Goal: Use online tool/utility: Utilize a website feature to perform a specific function

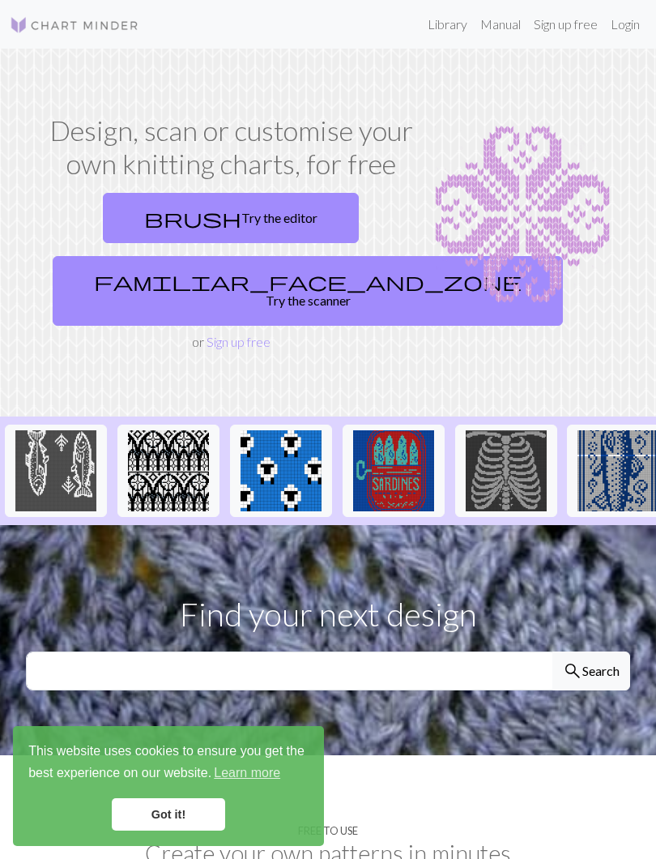
click at [253, 219] on link "brush Try the editor" at bounding box center [231, 218] width 256 height 50
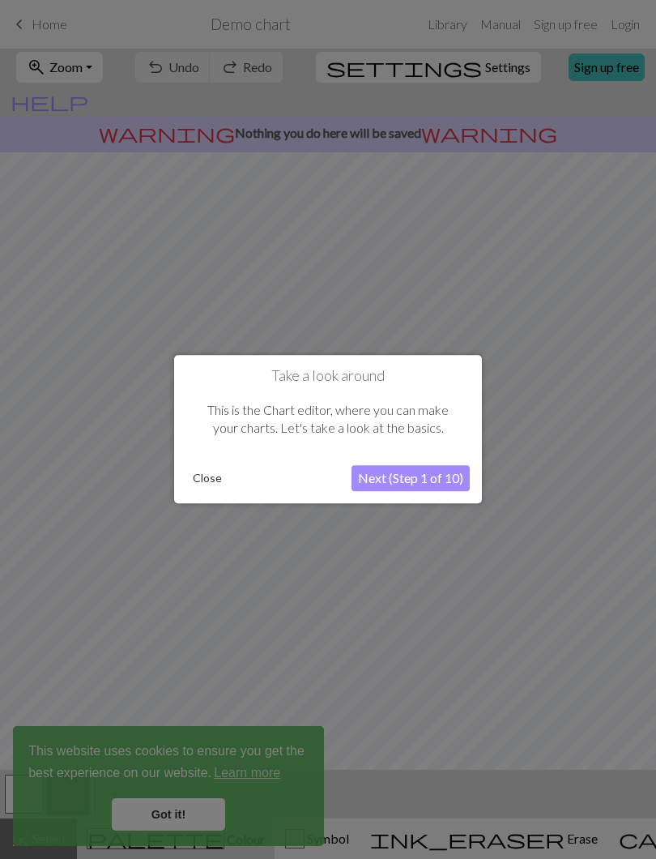
click at [213, 475] on button "Close" at bounding box center [207, 479] width 42 height 24
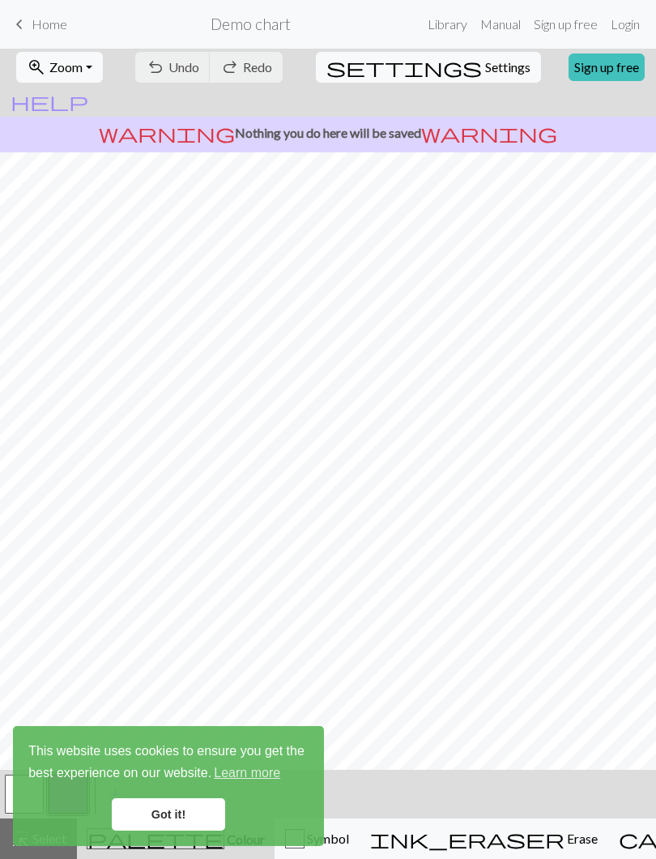
click at [485, 68] on span "Settings" at bounding box center [507, 67] width 45 height 19
select select "aran"
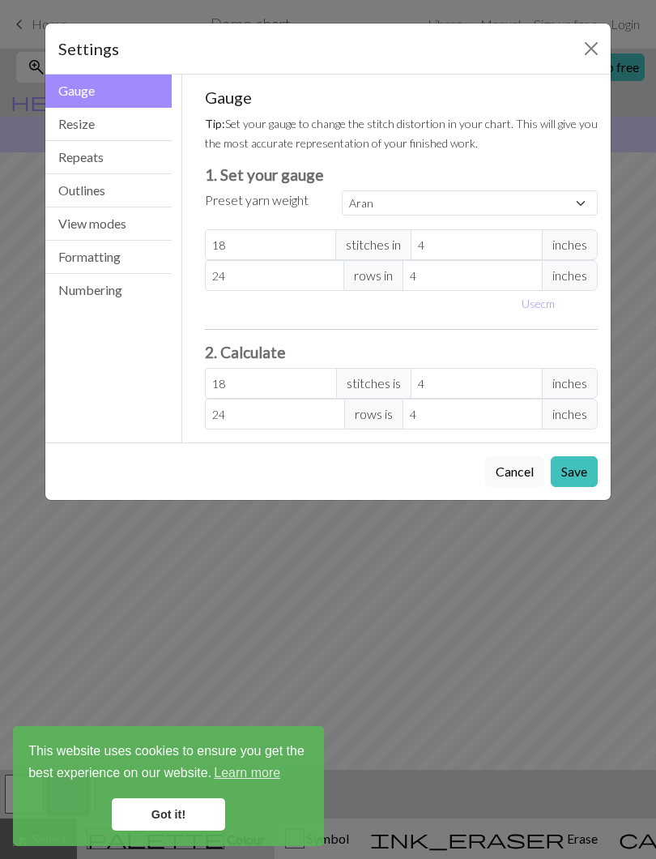
click at [575, 51] on div "Settings" at bounding box center [327, 48] width 565 height 51
click at [586, 51] on button "Close" at bounding box center [591, 49] width 26 height 26
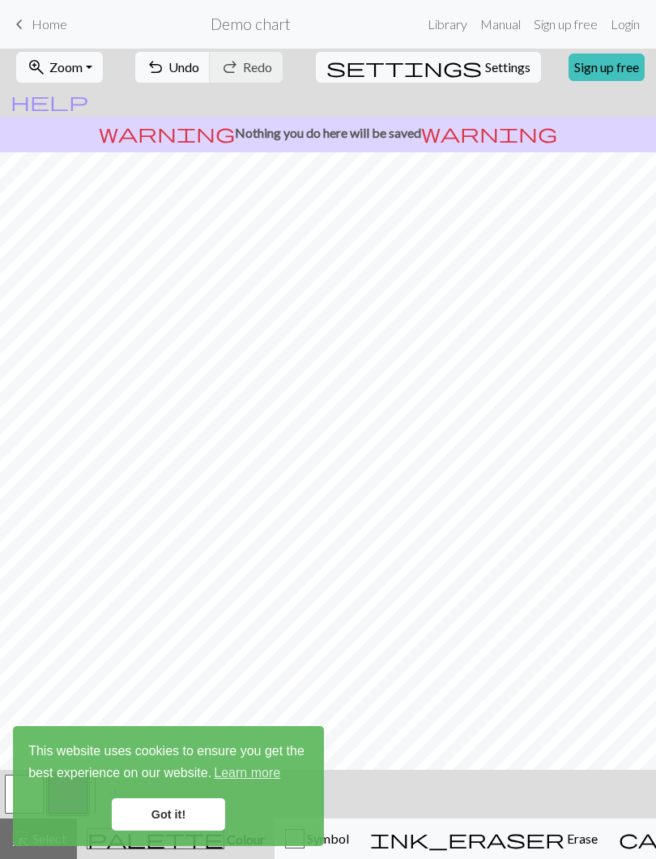
click at [283, 761] on link "Learn more" at bounding box center [246, 773] width 71 height 24
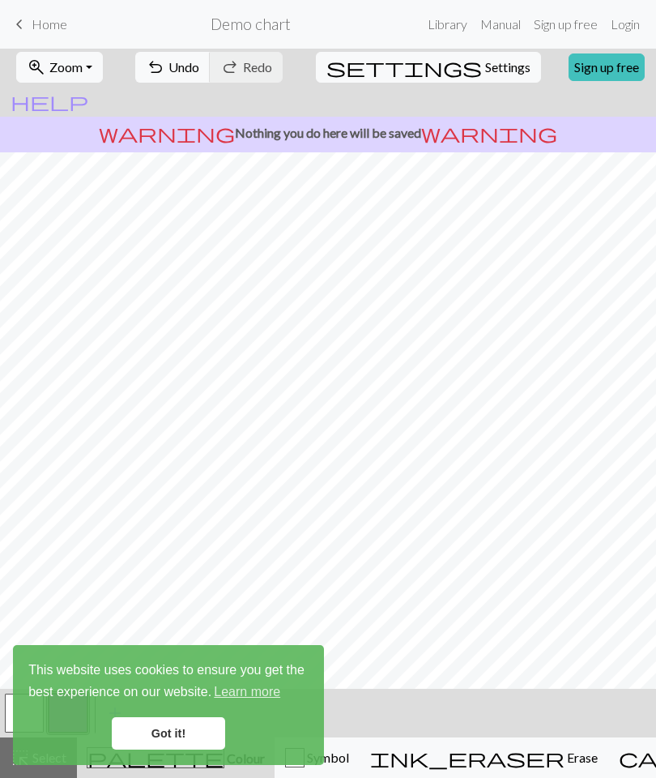
click at [189, 731] on link "Got it!" at bounding box center [168, 733] width 113 height 32
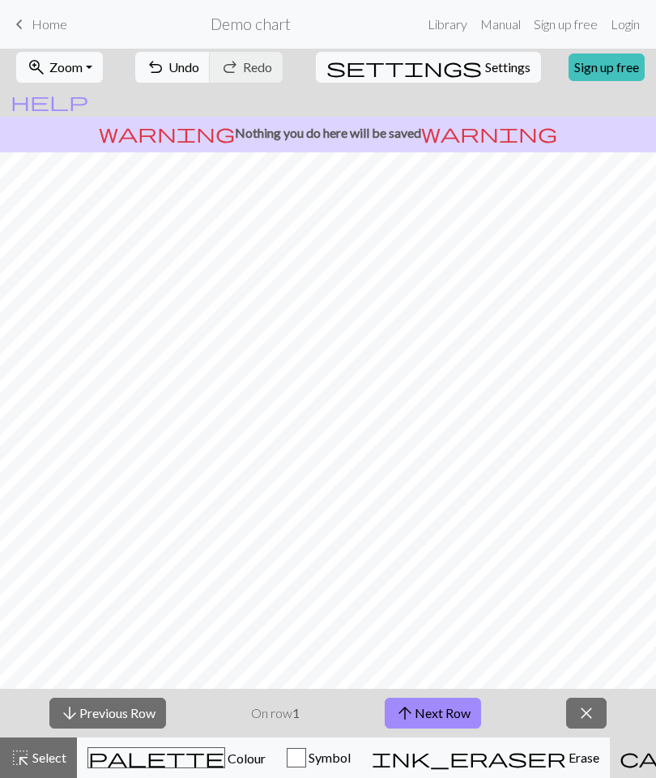
click at [306, 750] on span "Symbol" at bounding box center [328, 756] width 45 height 15
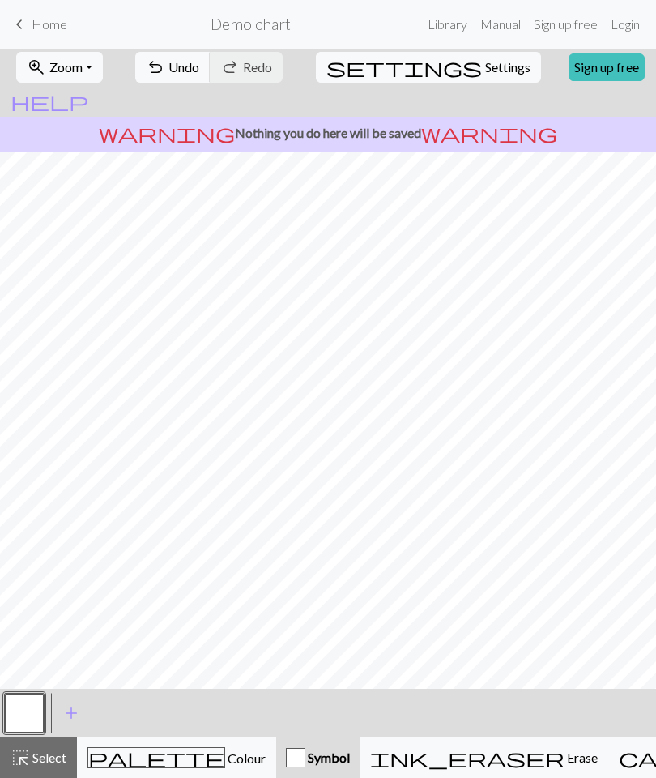
click at [225, 763] on span "Colour" at bounding box center [245, 757] width 41 height 15
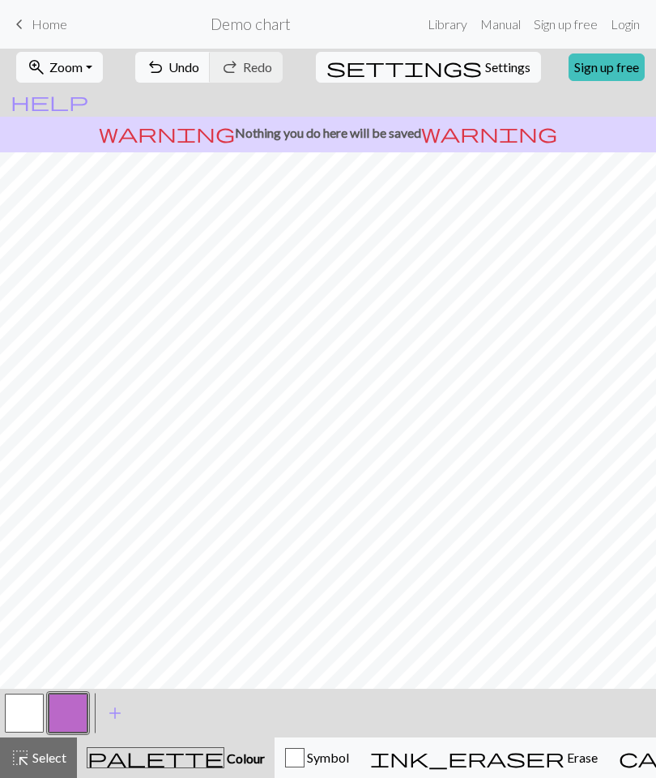
click at [44, 766] on div "highlight_alt Select Select" at bounding box center [39, 757] width 56 height 19
click at [88, 90] on span "help" at bounding box center [50, 101] width 78 height 23
click at [510, 19] on link "Manual" at bounding box center [500, 24] width 53 height 32
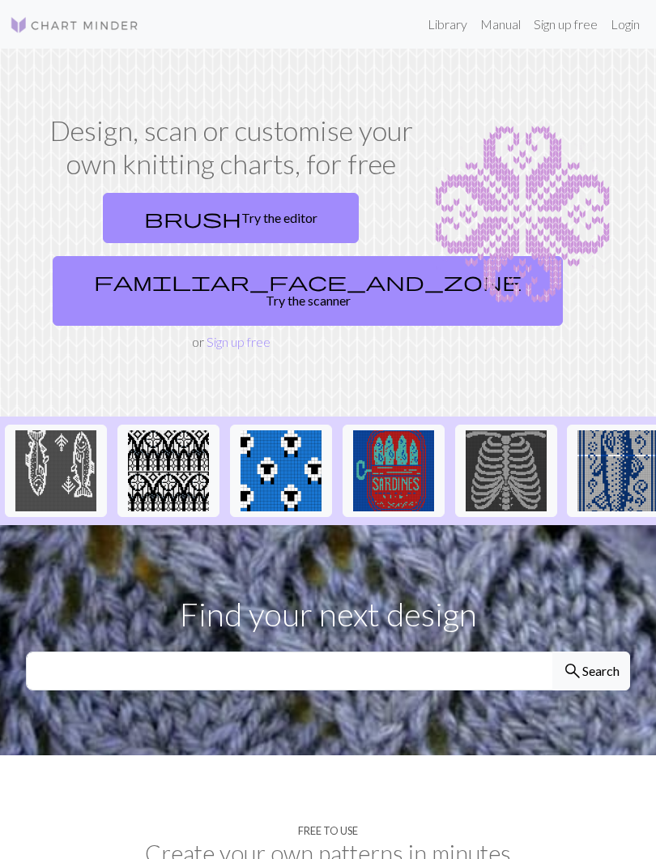
click at [296, 280] on link "familiar_face_and_zone Try the scanner" at bounding box center [308, 291] width 510 height 70
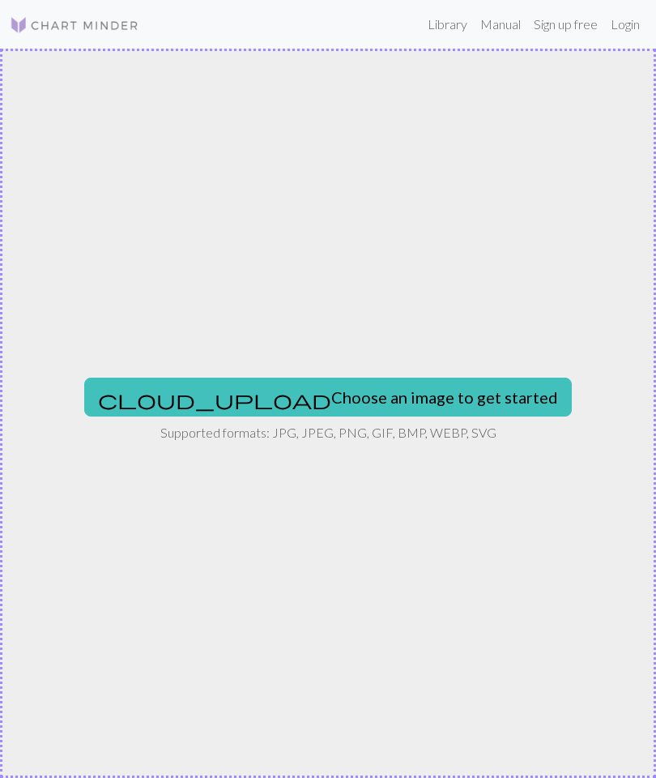
click at [420, 392] on button "cloud_upload Choose an image to get started" at bounding box center [328, 396] width 488 height 39
type input "C:\fakepath\D4ADA73D-DF71-4524-8012-FF9591B556EA.png"
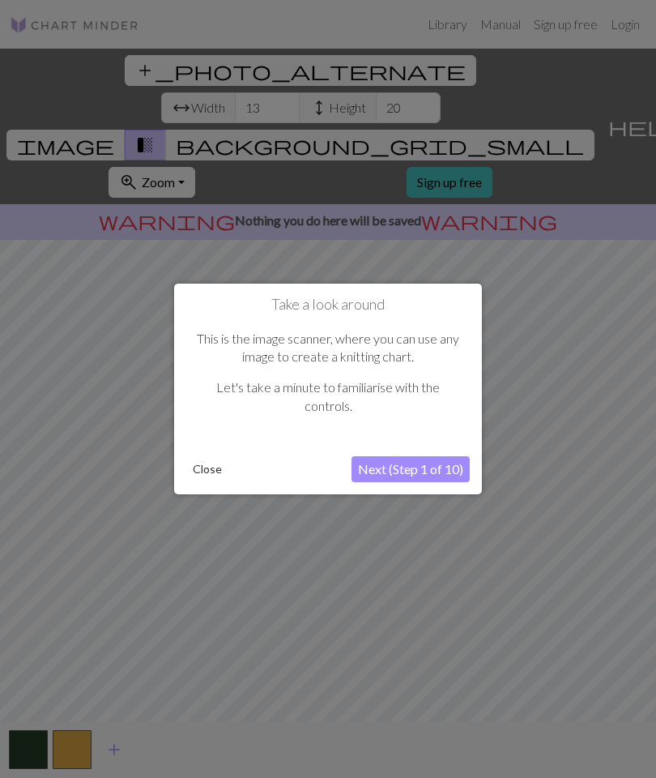
click at [444, 471] on button "Next (Step 1 of 10)" at bounding box center [411, 469] width 118 height 26
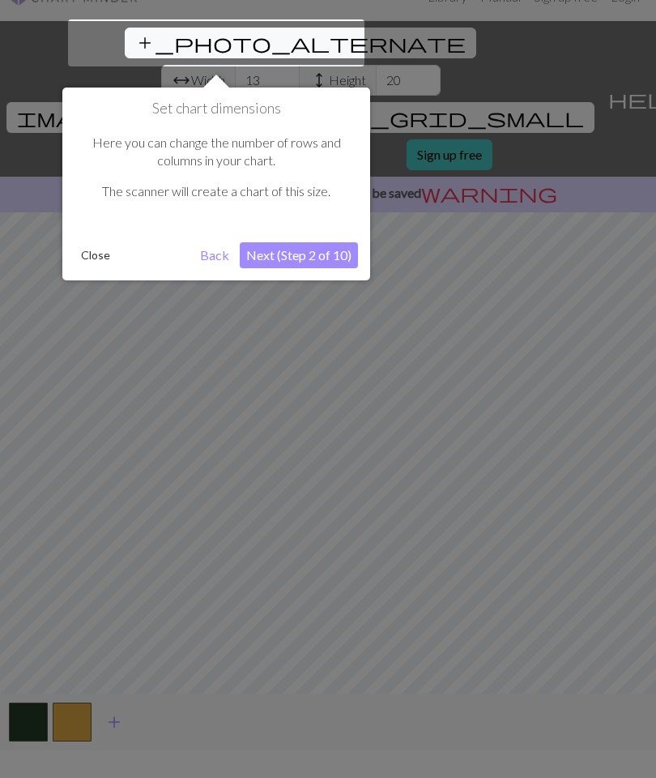
scroll to position [31, 0]
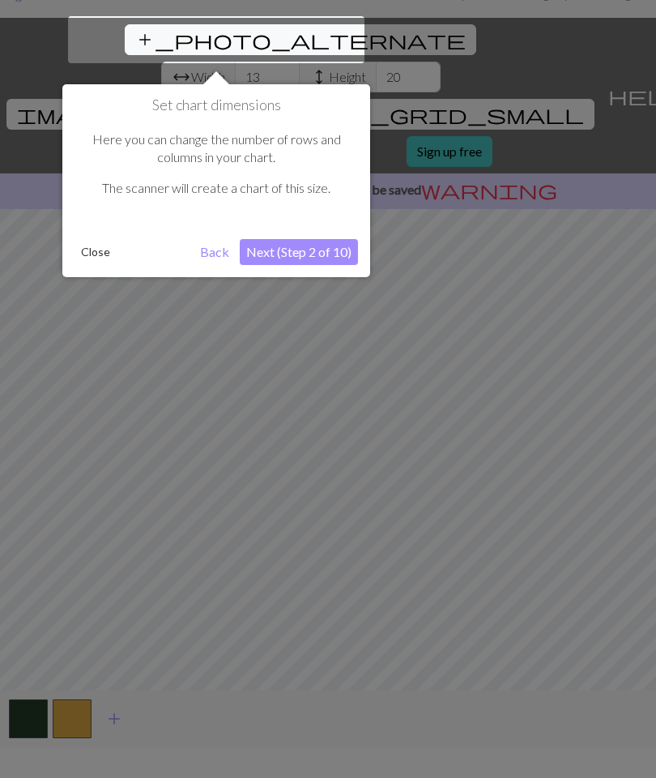
click at [310, 249] on button "Next (Step 2 of 10)" at bounding box center [299, 252] width 118 height 26
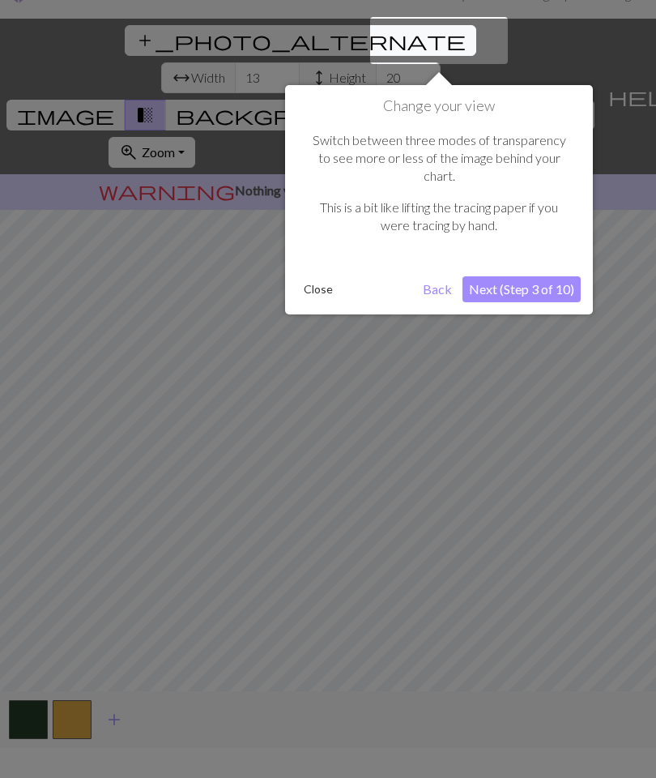
click at [538, 276] on button "Next (Step 3 of 10)" at bounding box center [522, 289] width 118 height 26
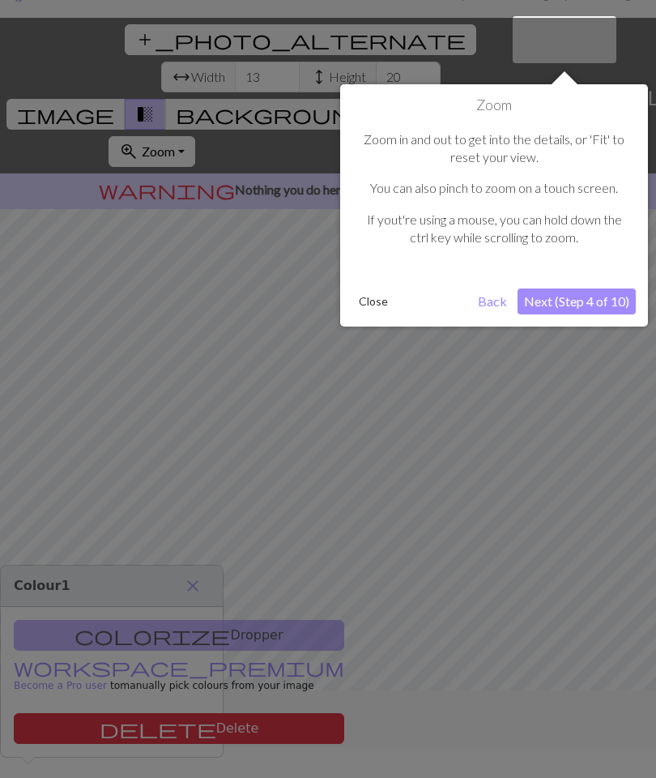
click at [593, 304] on button "Next (Step 4 of 10)" at bounding box center [577, 301] width 118 height 26
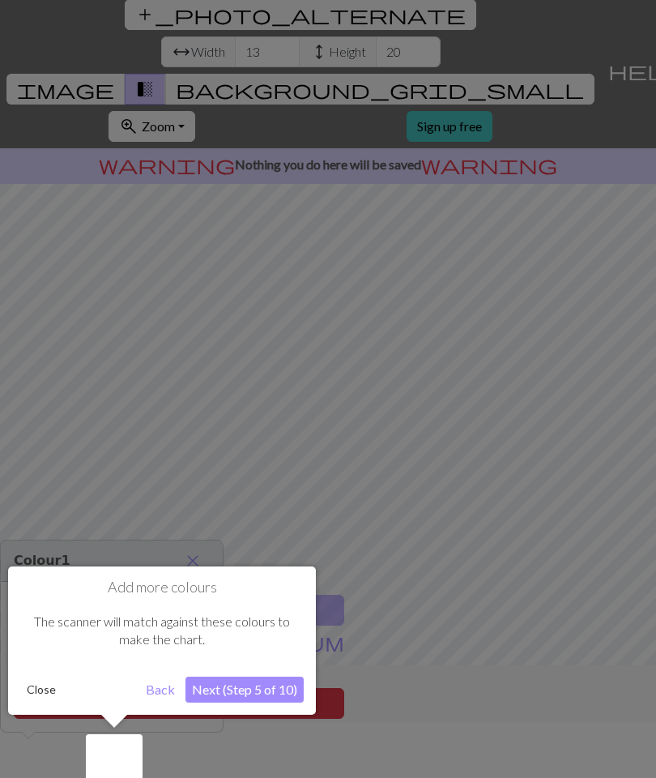
scroll to position [65, 0]
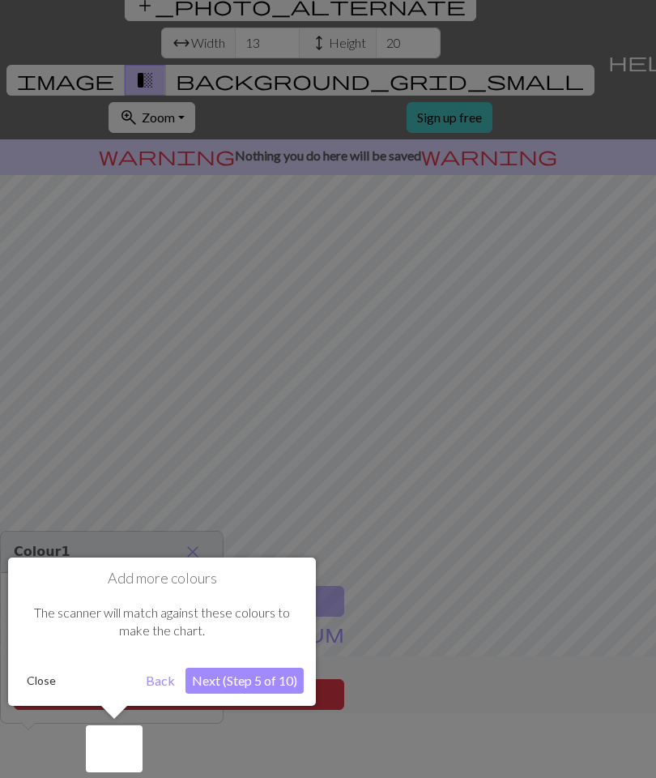
click at [254, 678] on button "Next (Step 5 of 10)" at bounding box center [245, 680] width 118 height 26
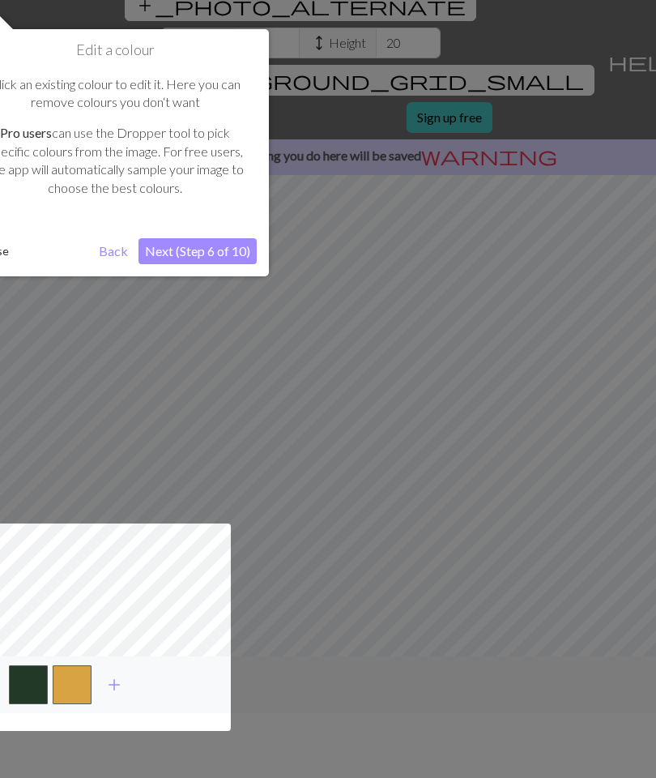
click at [225, 256] on button "Next (Step 6 of 10)" at bounding box center [198, 251] width 118 height 26
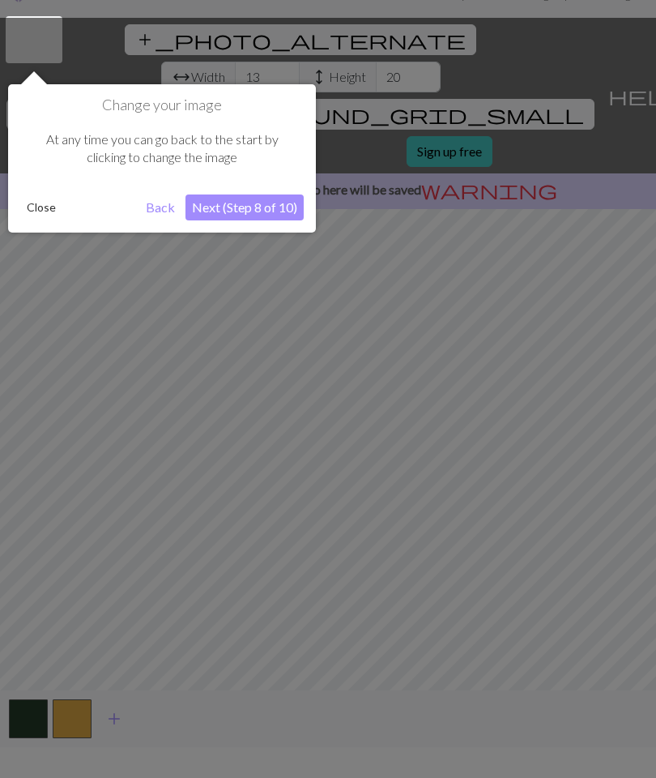
click at [273, 211] on button "Next (Step 8 of 10)" at bounding box center [245, 207] width 118 height 26
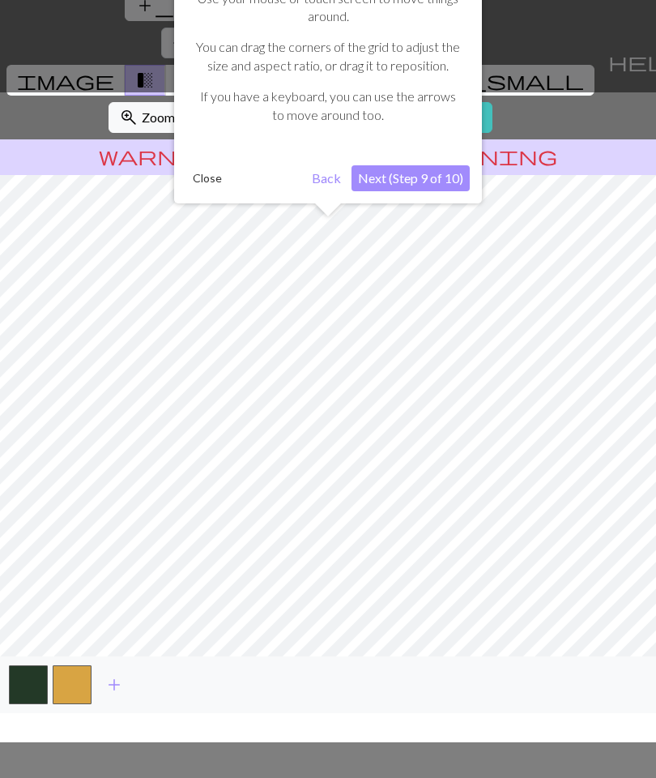
click at [423, 180] on button "Next (Step 9 of 10)" at bounding box center [411, 178] width 118 height 26
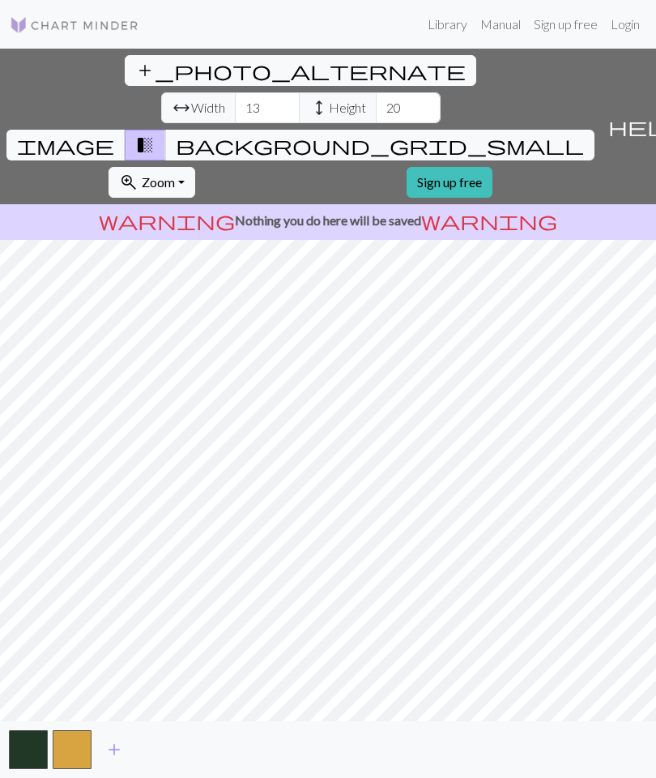
click at [113, 752] on span "add" at bounding box center [113, 749] width 19 height 23
click at [157, 752] on span "add" at bounding box center [157, 749] width 19 height 23
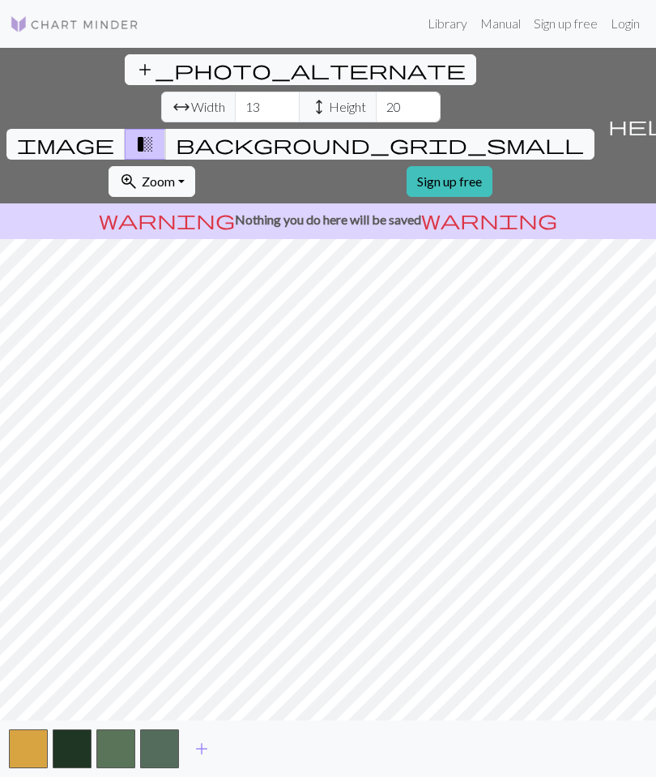
scroll to position [50, 0]
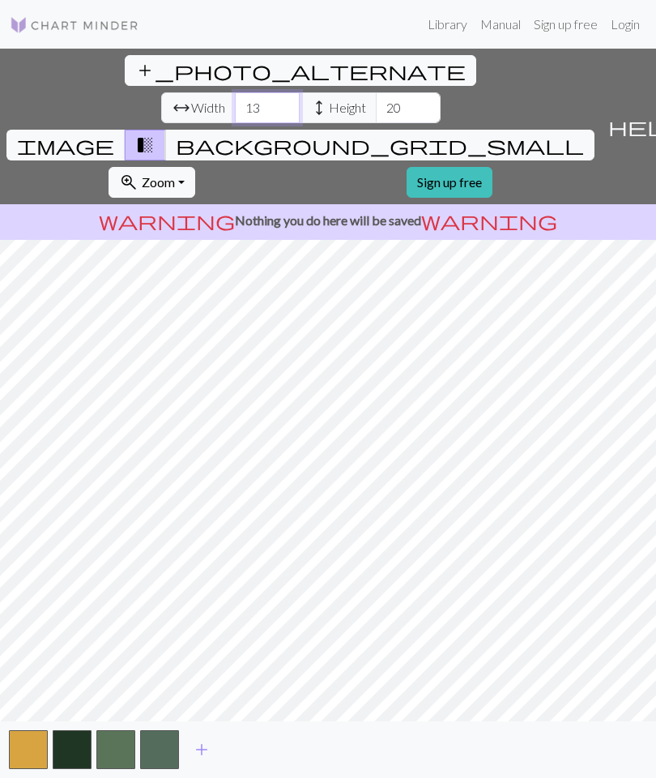
click at [235, 92] on input "13" at bounding box center [267, 107] width 65 height 31
type input "1"
type input "8"
click at [376, 92] on input "20" at bounding box center [408, 107] width 65 height 31
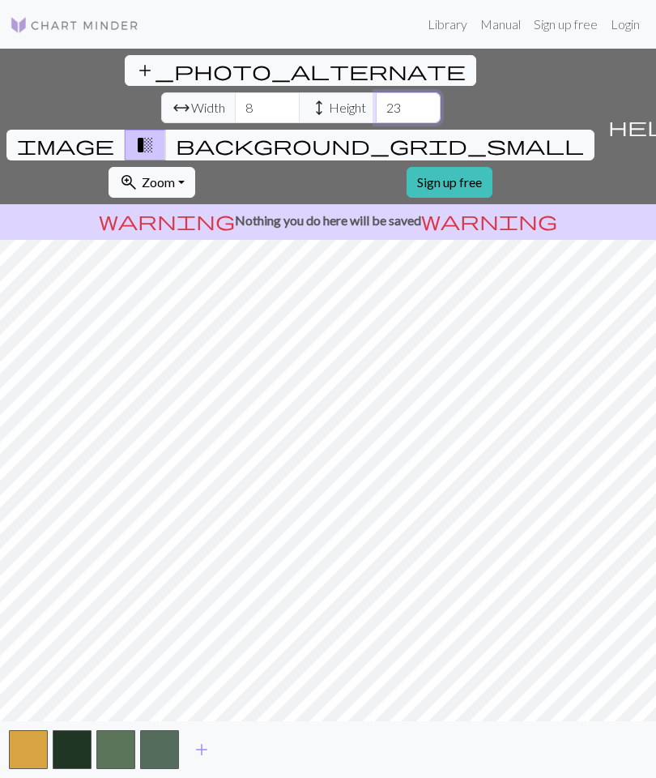
type input "23"
click at [235, 92] on input "8" at bounding box center [267, 107] width 65 height 31
type input "1"
type input "2"
type input "32"
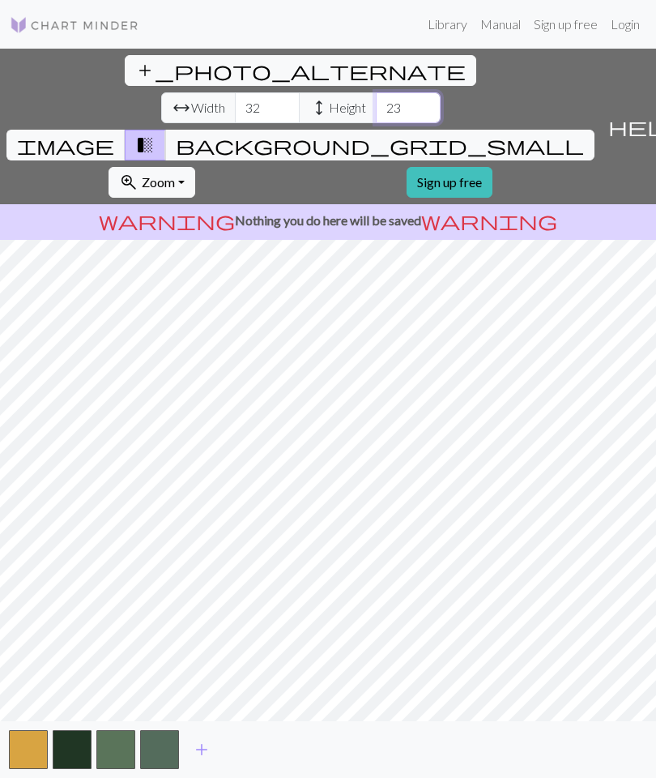
click at [376, 92] on input "23" at bounding box center [408, 107] width 65 height 31
type input "2"
type input "32"
click at [235, 92] on input "32" at bounding box center [267, 107] width 65 height 31
type input "3"
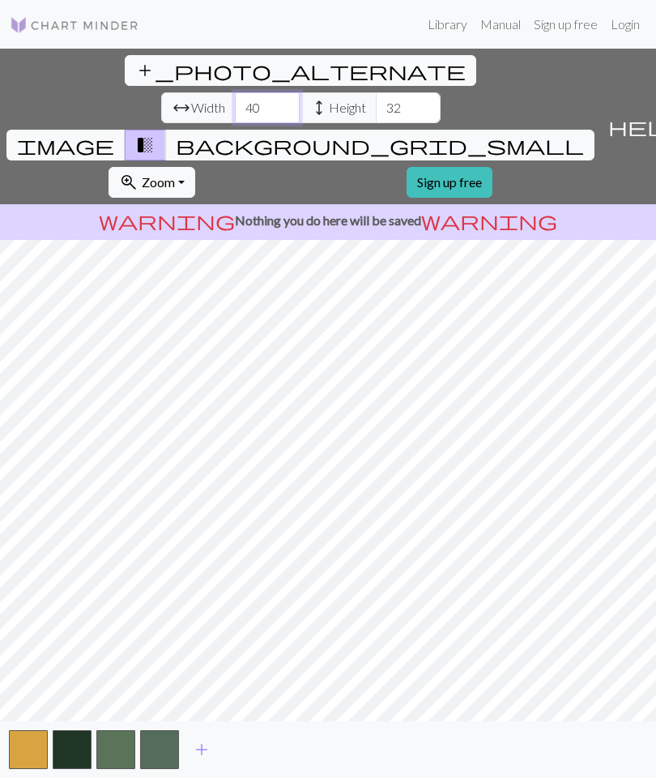
type input "40"
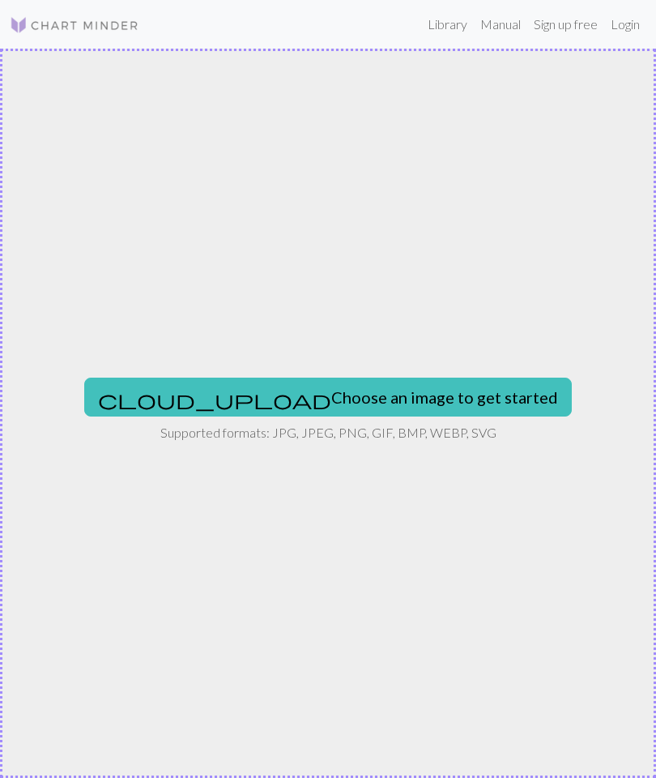
click at [390, 399] on button "cloud_upload Choose an image to get started" at bounding box center [328, 396] width 488 height 39
click at [363, 395] on button "cloud_upload Choose an image to get started" at bounding box center [328, 396] width 488 height 39
type input "C:\fakepath\IMG_0063.jpeg"
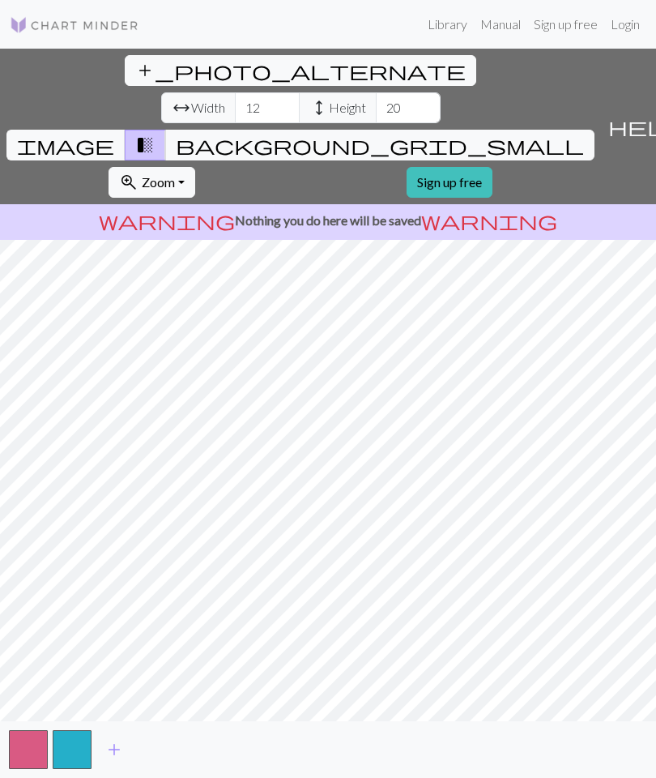
click at [175, 174] on span "Zoom" at bounding box center [158, 181] width 33 height 15
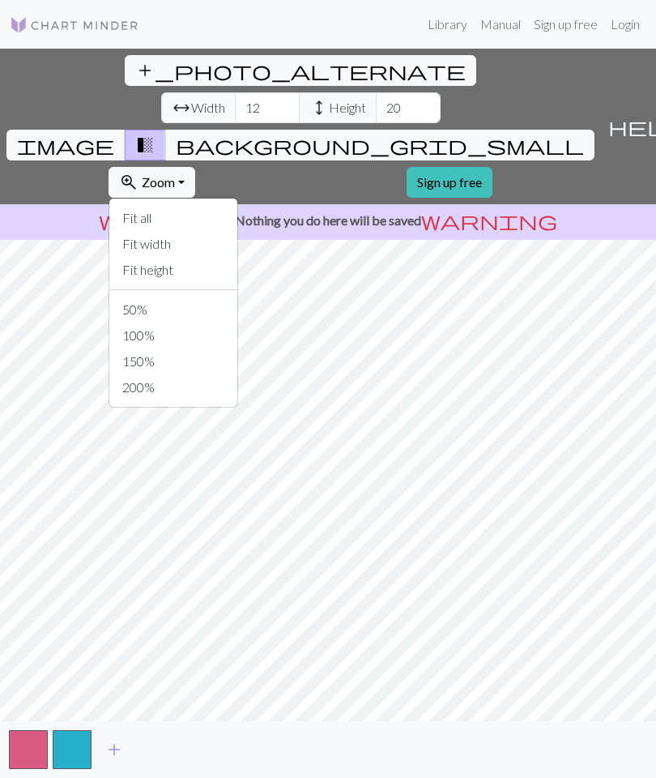
click at [175, 174] on span "Zoom" at bounding box center [158, 181] width 33 height 15
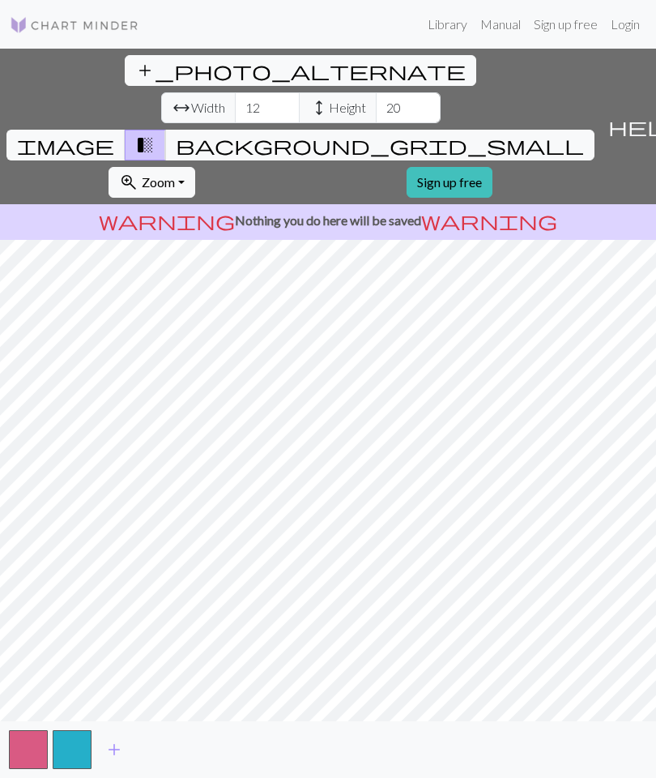
click at [487, 134] on span "background_grid_small" at bounding box center [380, 145] width 408 height 23
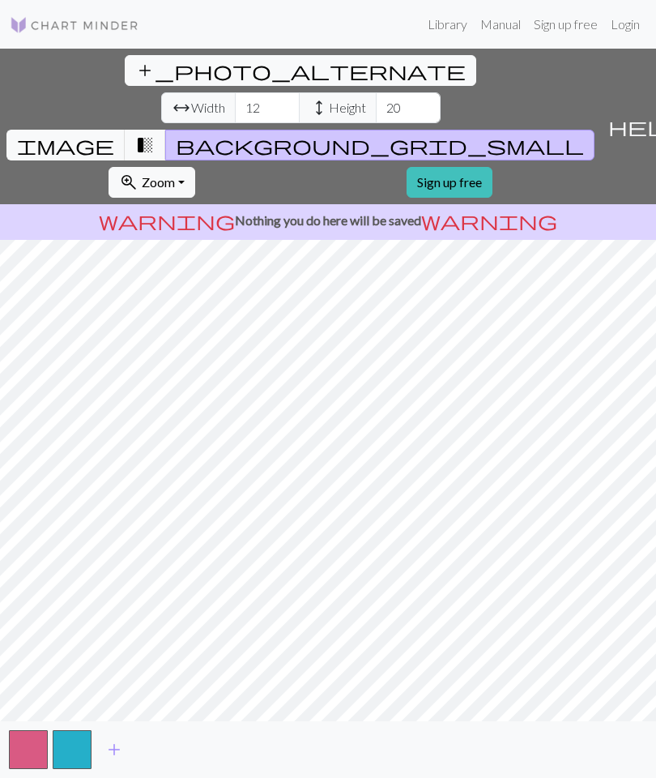
click at [155, 134] on span "transition_fade" at bounding box center [144, 145] width 19 height 23
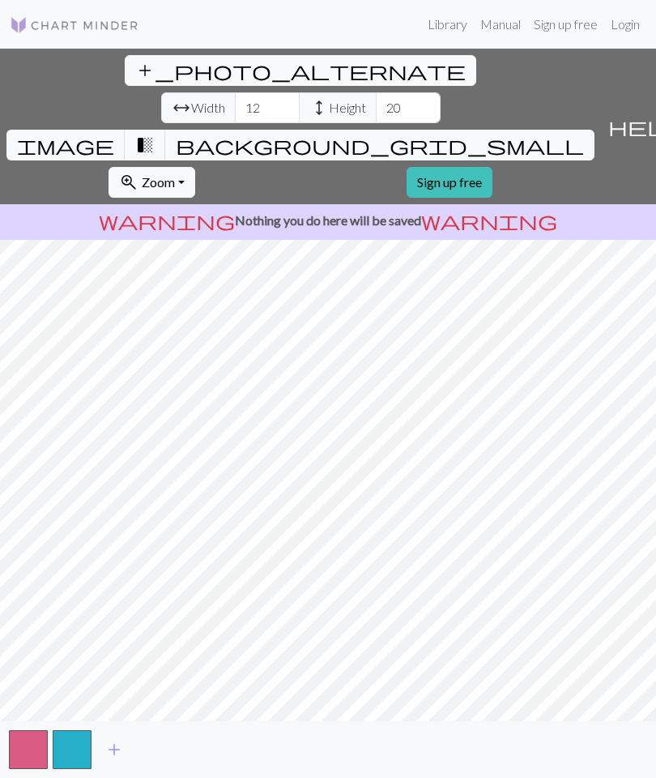
click at [155, 134] on span "transition_fade" at bounding box center [144, 145] width 19 height 23
click at [114, 134] on span "image" at bounding box center [65, 145] width 97 height 23
click at [235, 92] on input "12" at bounding box center [267, 107] width 65 height 31
type input "1"
type input "60"
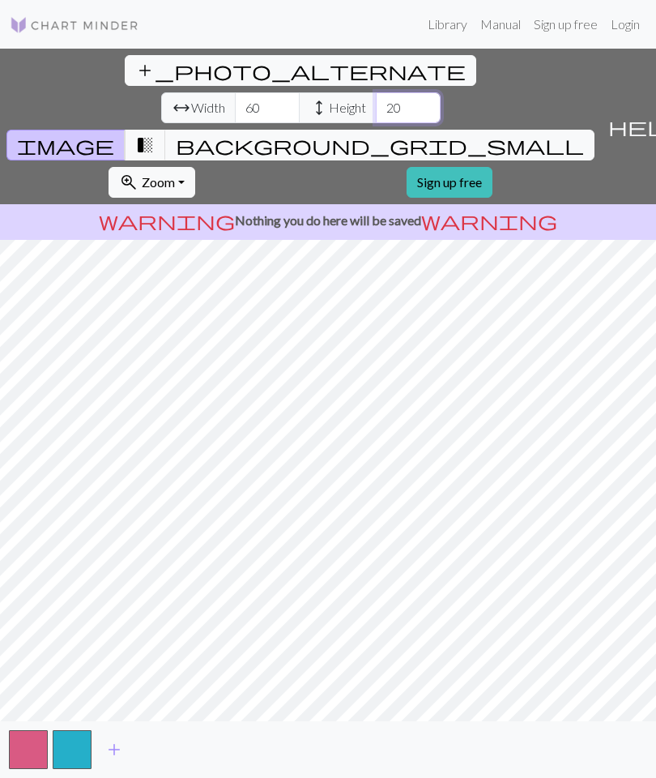
click at [376, 92] on input "20" at bounding box center [408, 107] width 65 height 31
type input "2"
type input "90"
click at [155, 134] on span "transition_fade" at bounding box center [144, 145] width 19 height 23
click at [480, 134] on span "background_grid_small" at bounding box center [380, 145] width 408 height 23
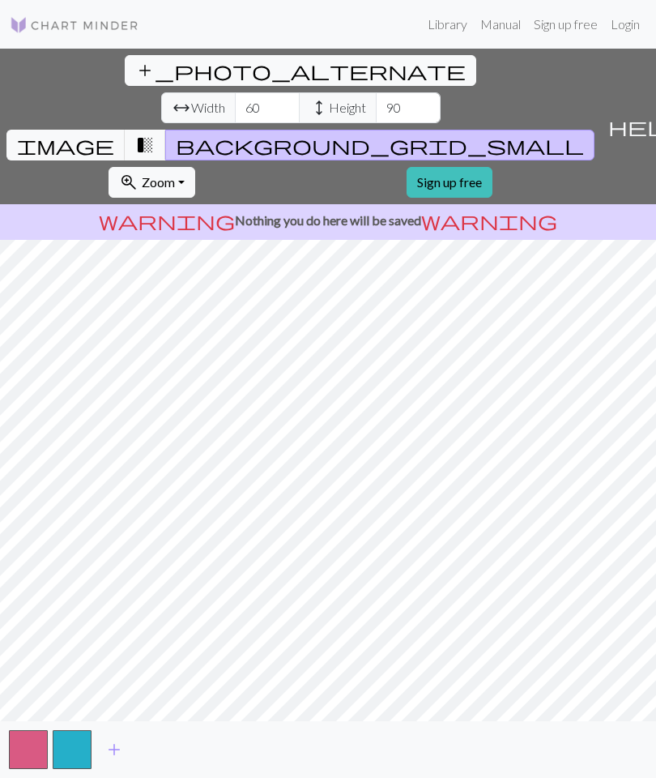
click at [114, 134] on span "image" at bounding box center [65, 145] width 97 height 23
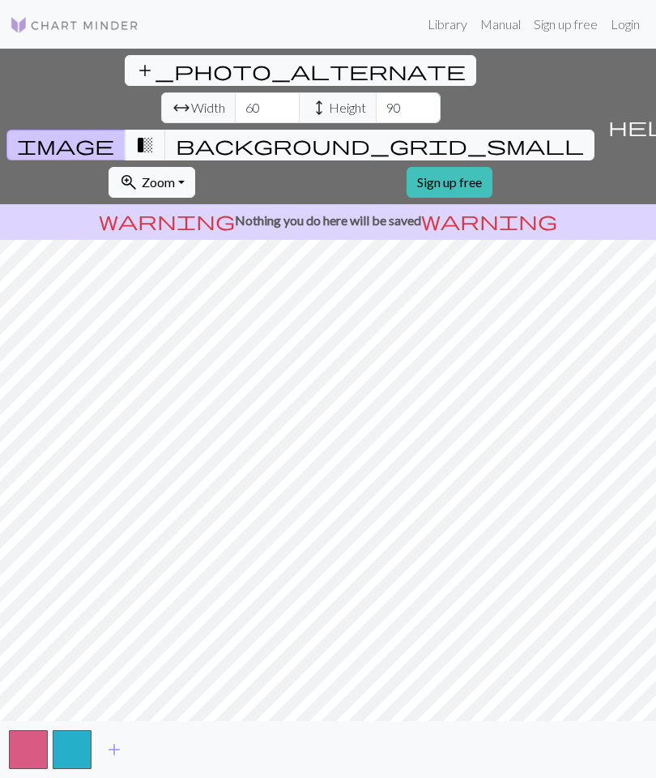
scroll to position [65, 0]
click at [113, 761] on span "add" at bounding box center [113, 749] width 19 height 23
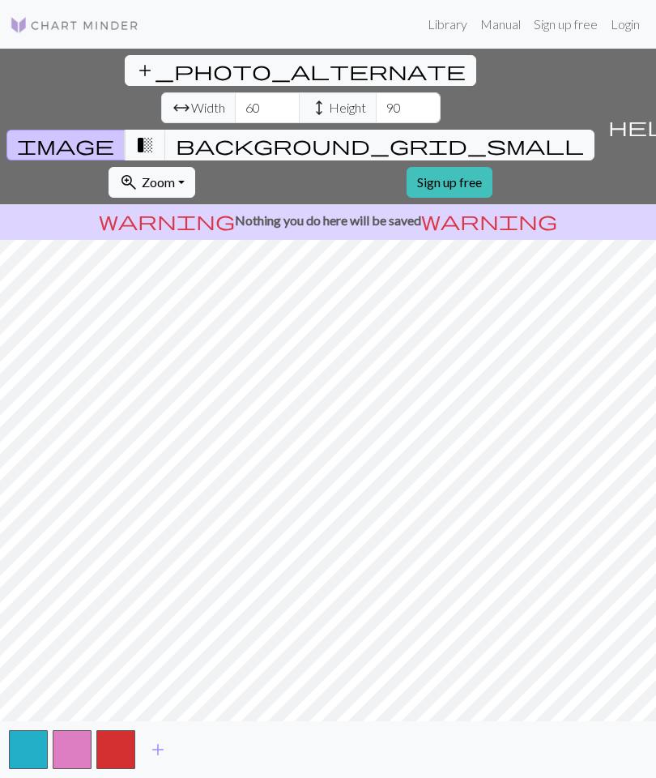
click at [161, 753] on span "add" at bounding box center [157, 749] width 19 height 23
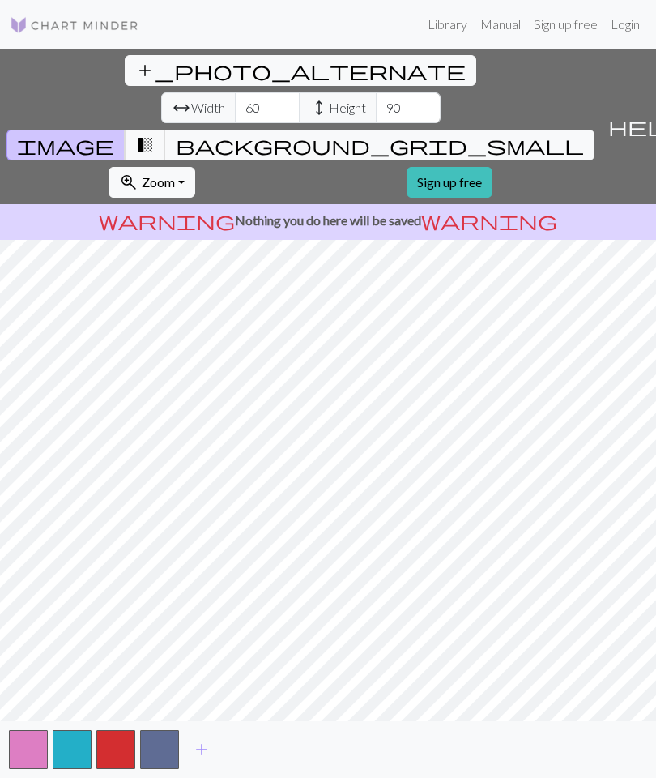
click at [155, 134] on span "transition_fade" at bounding box center [144, 145] width 19 height 23
click at [114, 134] on span "image" at bounding box center [65, 145] width 97 height 23
click at [480, 134] on span "background_grid_small" at bounding box center [380, 145] width 408 height 23
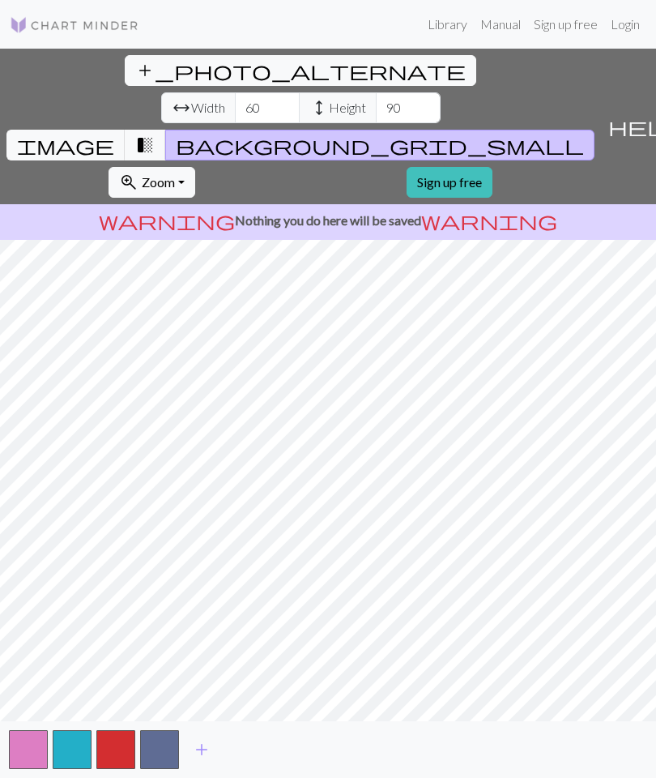
click at [114, 134] on span "image" at bounding box center [65, 145] width 97 height 23
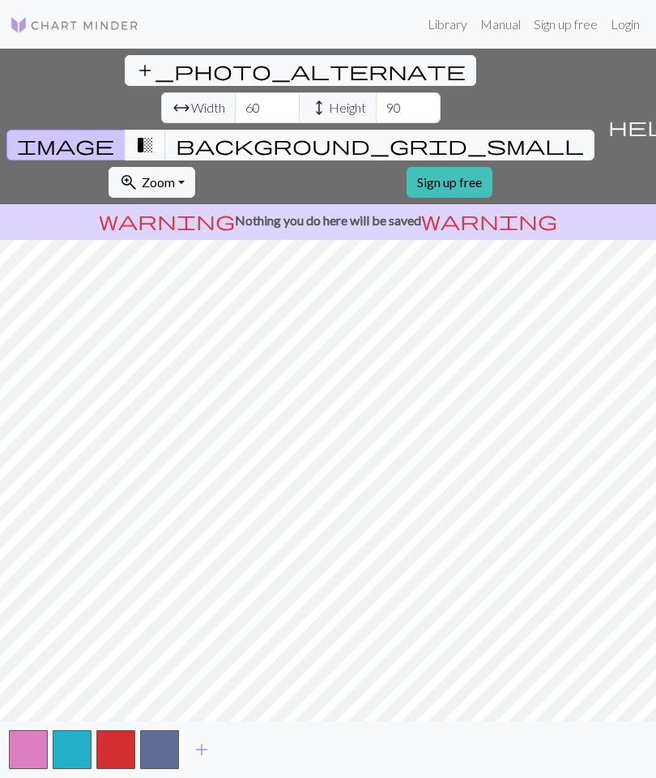
click at [163, 753] on button "button" at bounding box center [159, 749] width 39 height 39
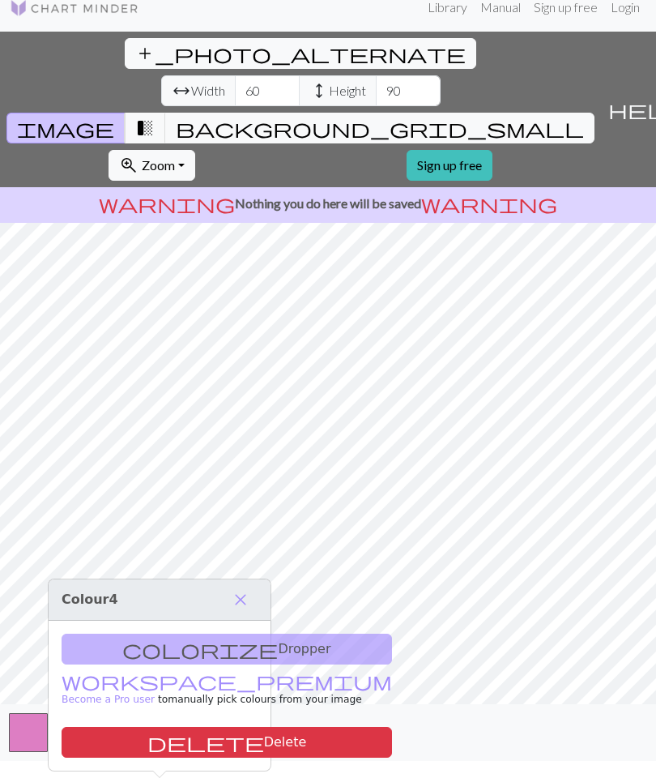
click at [157, 676] on link "workspace_premium Become a Pro user" at bounding box center [227, 690] width 331 height 28
click at [243, 588] on span "close" at bounding box center [240, 599] width 19 height 23
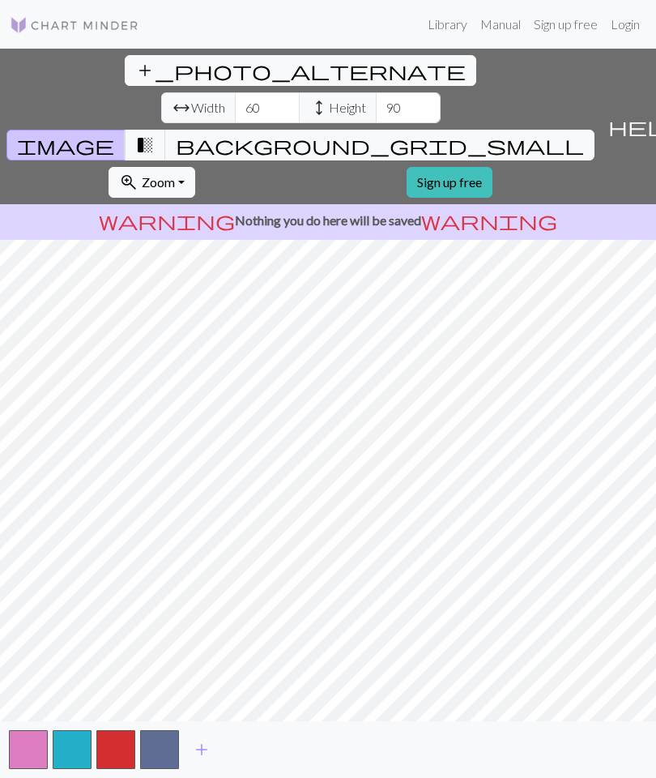
click at [476, 130] on button "background_grid_small" at bounding box center [379, 145] width 429 height 31
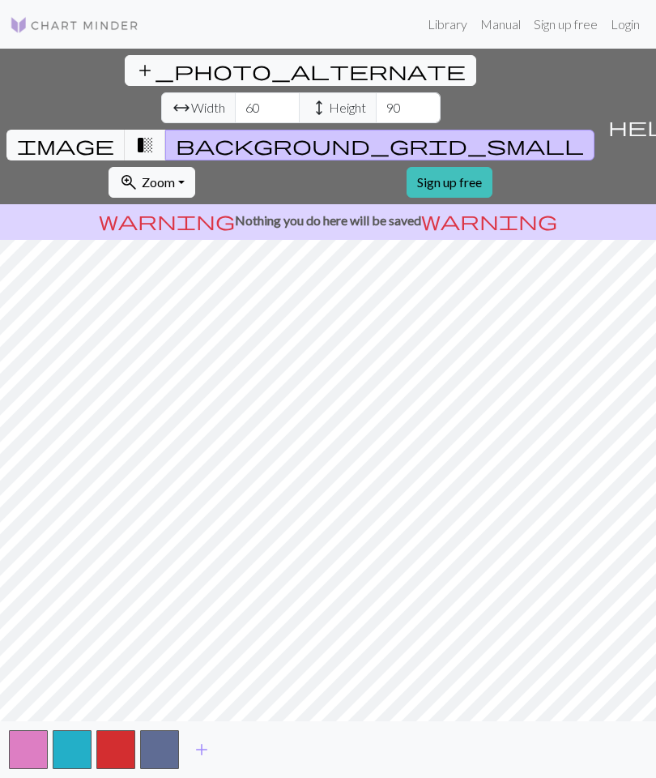
click at [155, 134] on span "transition_fade" at bounding box center [144, 145] width 19 height 23
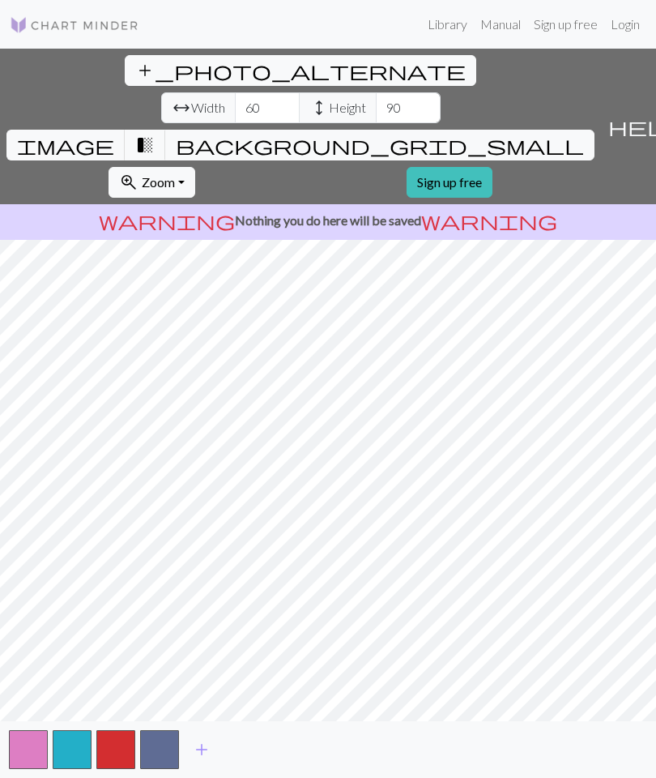
click at [155, 134] on span "transition_fade" at bounding box center [144, 145] width 19 height 23
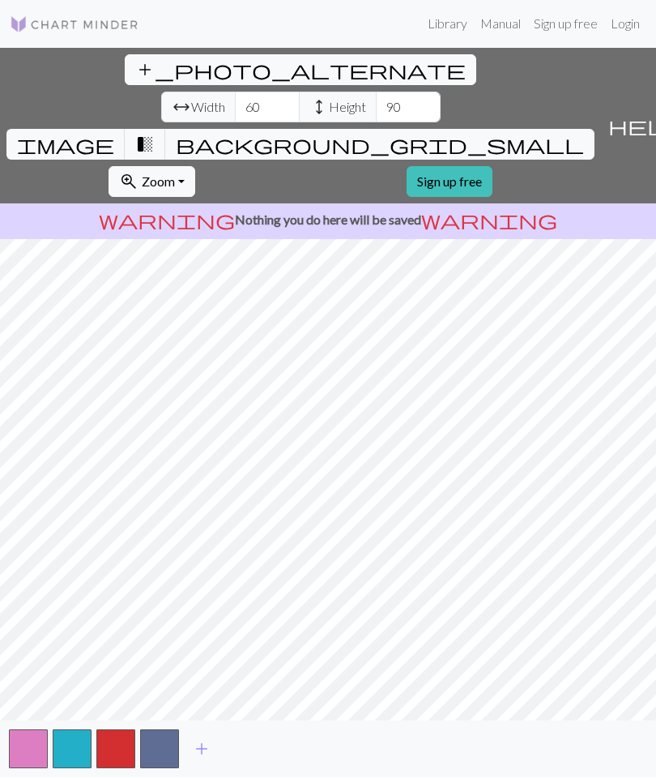
scroll to position [51, 0]
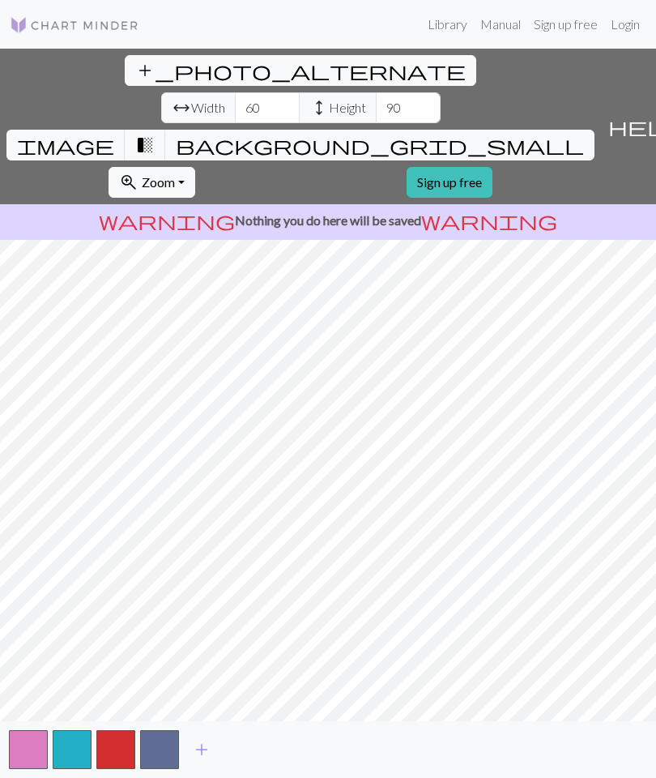
click at [155, 134] on span "transition_fade" at bounding box center [144, 145] width 19 height 23
click at [114, 134] on span "image" at bounding box center [65, 145] width 97 height 23
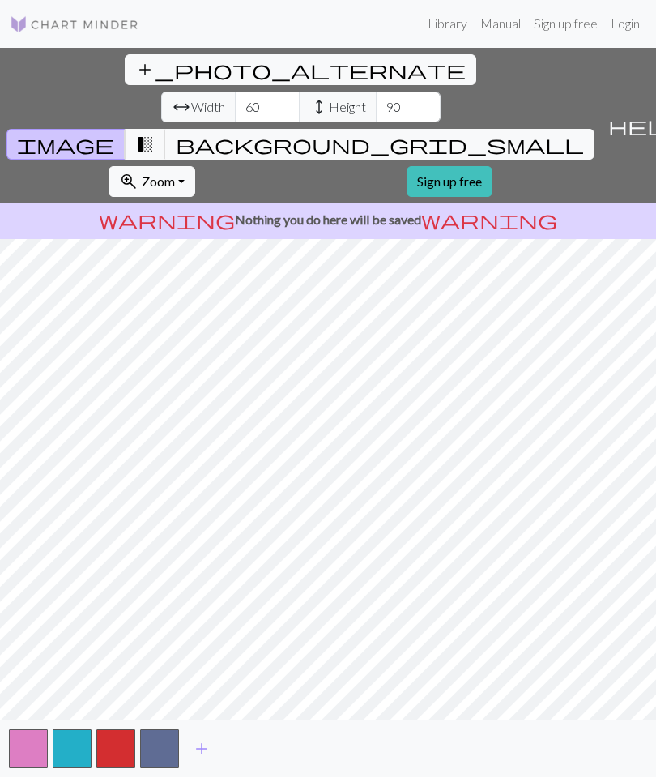
scroll to position [0, 0]
